Goal: Information Seeking & Learning: Learn about a topic

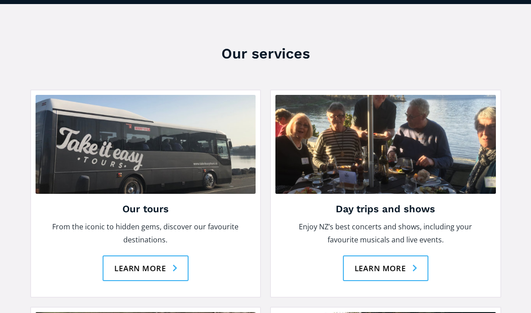
scroll to position [1151, 0]
click at [160, 256] on link "Learn more" at bounding box center [146, 269] width 86 height 26
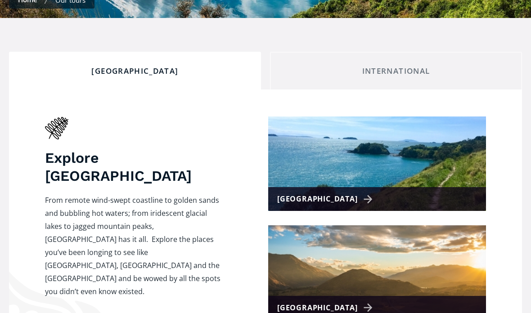
scroll to position [305, 0]
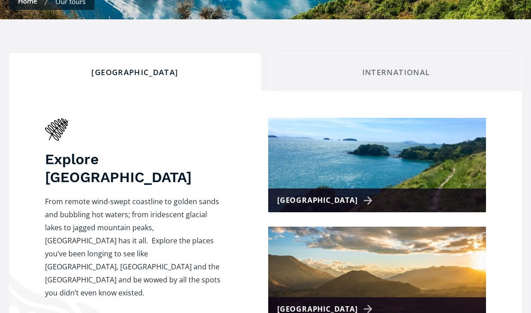
click at [326, 194] on div "[GEOGRAPHIC_DATA]" at bounding box center [326, 200] width 99 height 13
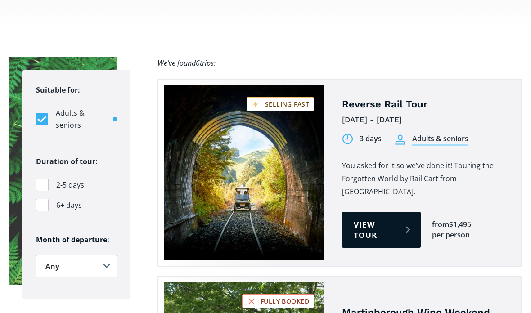
scroll to position [618, 0]
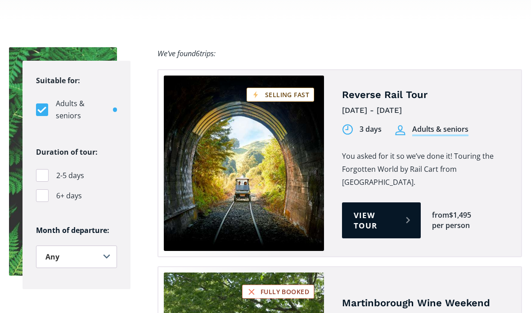
click at [374, 203] on link "View tour" at bounding box center [381, 221] width 79 height 36
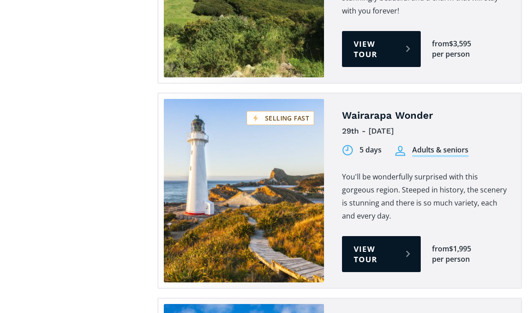
scroll to position [1195, 0]
click at [376, 236] on link "View tour" at bounding box center [381, 254] width 79 height 36
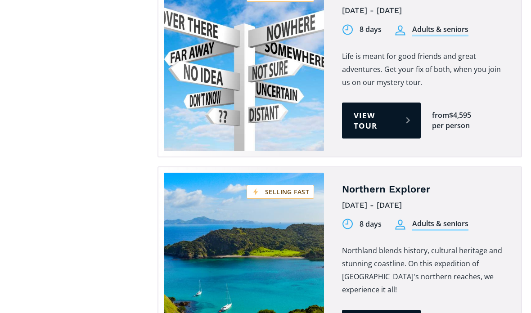
scroll to position [1479, 0]
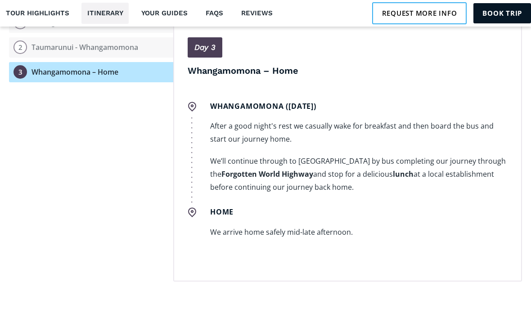
scroll to position [1094, 0]
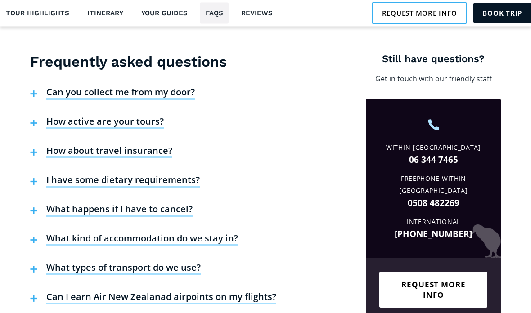
scroll to position [2112, 0]
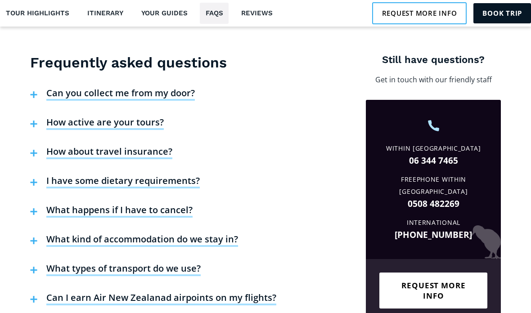
click at [130, 117] on h4 "How active are your tours?" at bounding box center [104, 124] width 117 height 14
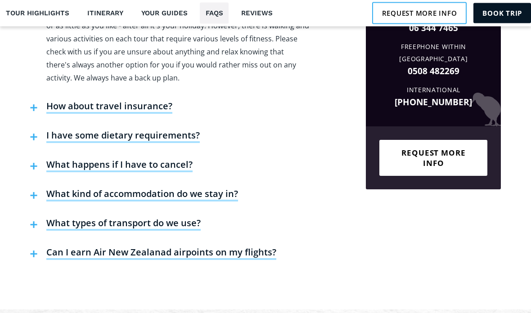
click at [210, 189] on h4 "What kind of accommodation do we stay in?" at bounding box center [142, 196] width 192 height 14
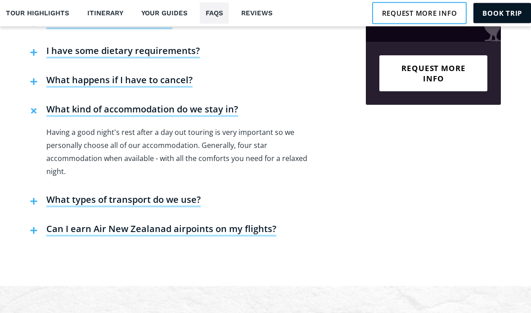
click at [185, 194] on h4 "What types of transport do we use?" at bounding box center [123, 201] width 154 height 14
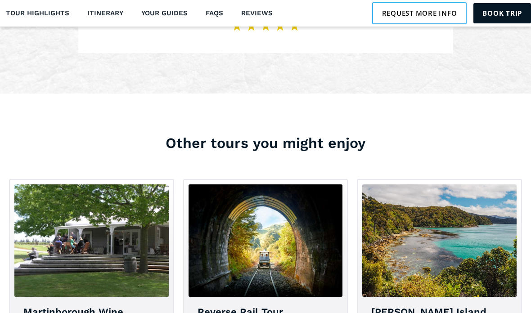
scroll to position [2960, 0]
